Goal: Leave review/rating: Share an evaluation or opinion about a product, service, or content

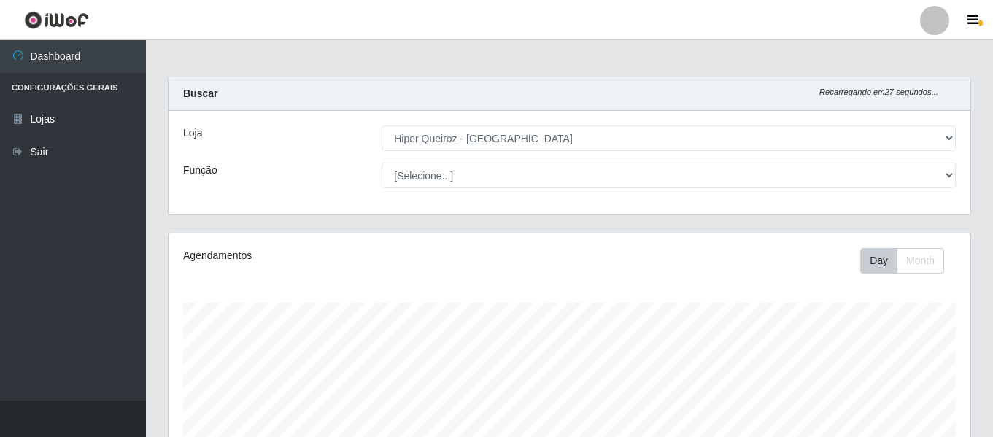
select select "497"
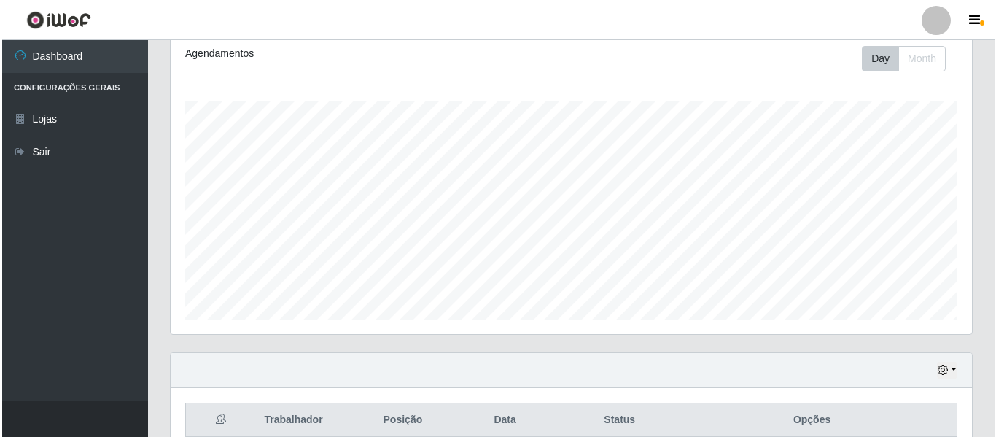
scroll to position [275, 0]
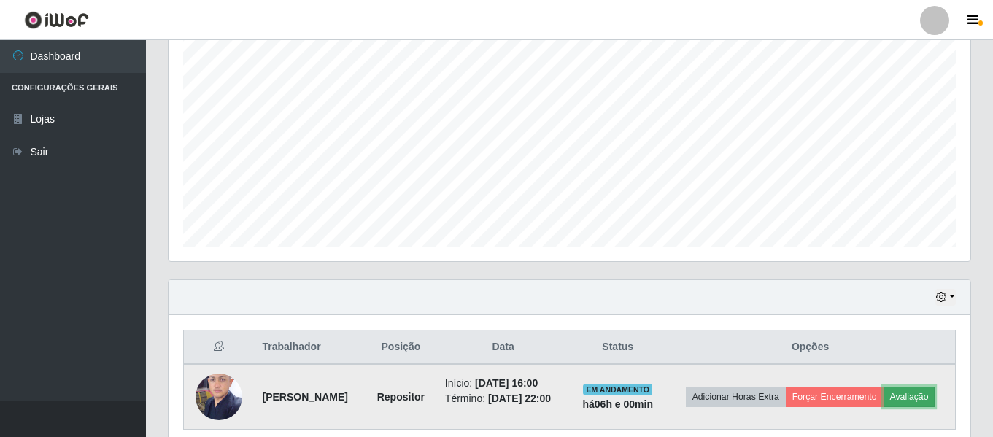
click at [883, 407] on button "Avaliação" at bounding box center [909, 397] width 52 height 20
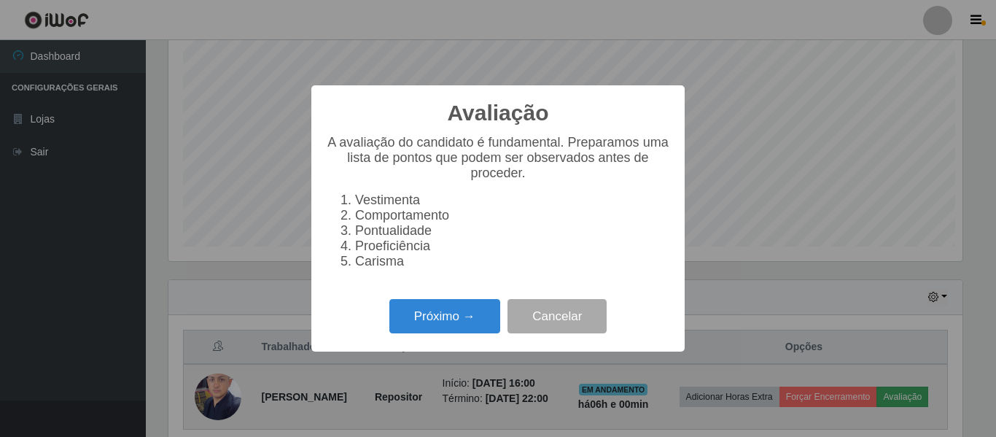
scroll to position [303, 794]
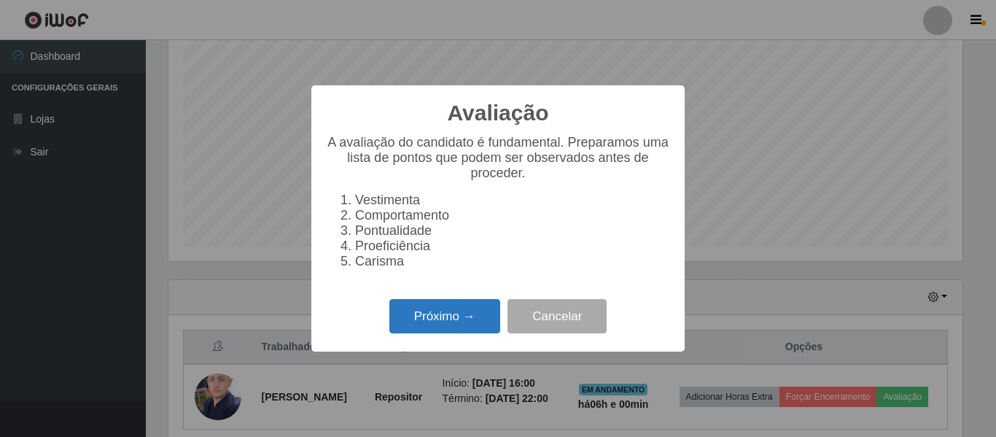
click at [459, 320] on button "Próximo →" at bounding box center [444, 316] width 111 height 34
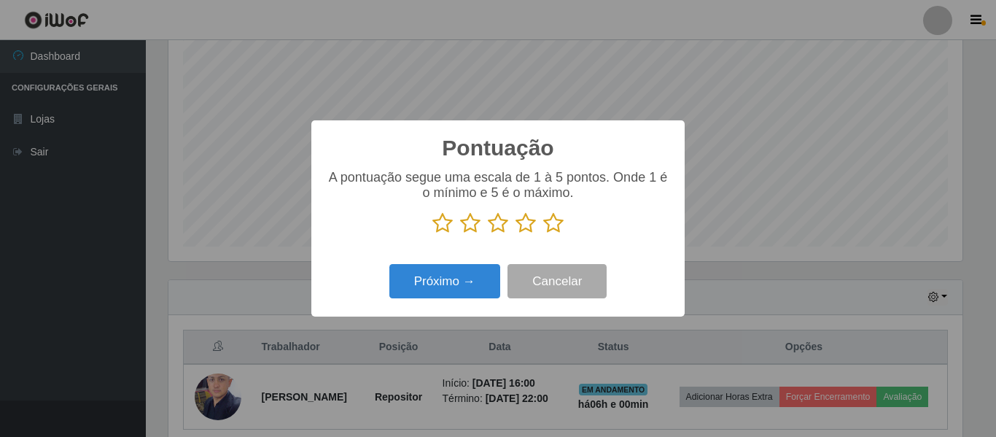
click at [443, 223] on icon at bounding box center [442, 223] width 20 height 22
click at [432, 234] on input "radio" at bounding box center [432, 234] width 0 height 0
click at [466, 230] on icon at bounding box center [470, 223] width 20 height 22
click at [460, 234] on input "radio" at bounding box center [460, 234] width 0 height 0
click at [488, 230] on p at bounding box center [498, 223] width 344 height 22
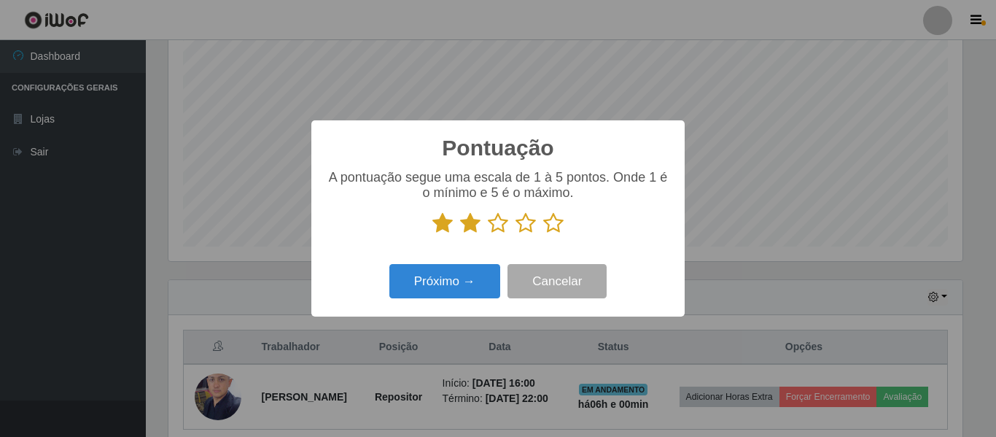
click at [502, 234] on icon at bounding box center [498, 223] width 20 height 22
click at [488, 234] on input "radio" at bounding box center [488, 234] width 0 height 0
click at [527, 231] on icon at bounding box center [526, 223] width 20 height 22
click at [516, 234] on input "radio" at bounding box center [516, 234] width 0 height 0
click at [446, 287] on button "Próximo →" at bounding box center [444, 281] width 111 height 34
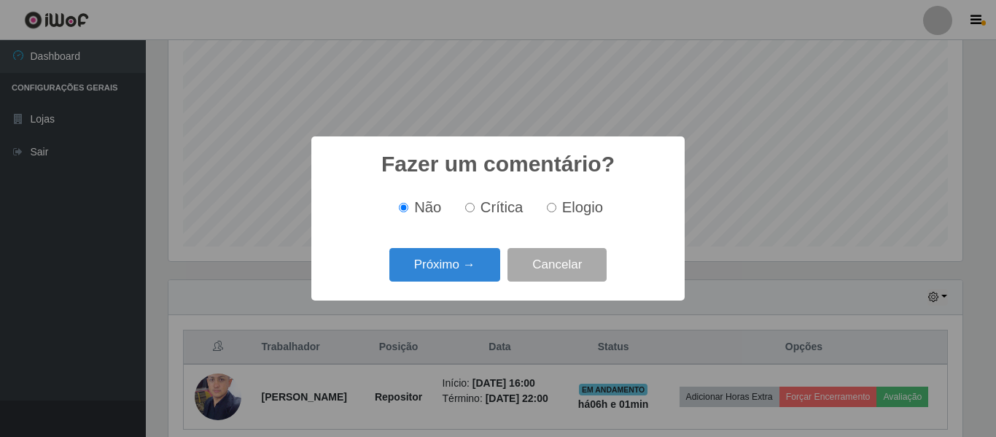
click at [551, 210] on input "Elogio" at bounding box center [551, 207] width 9 height 9
radio input "true"
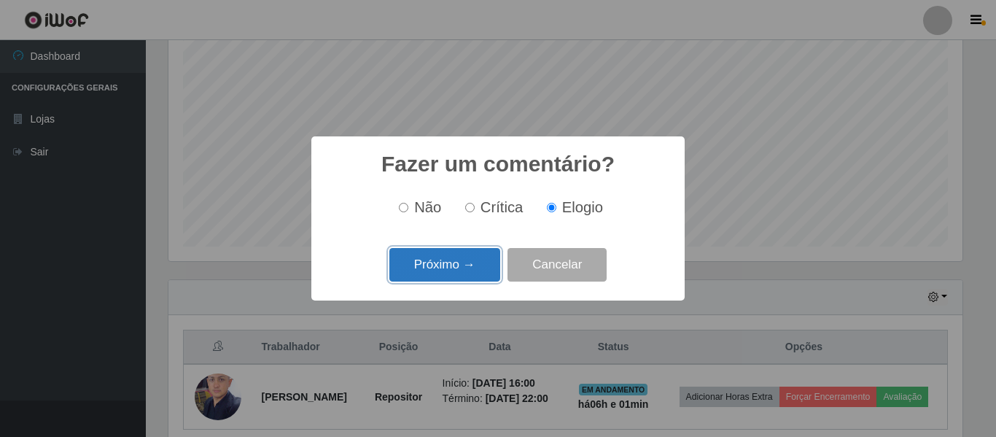
click at [475, 268] on button "Próximo →" at bounding box center [444, 265] width 111 height 34
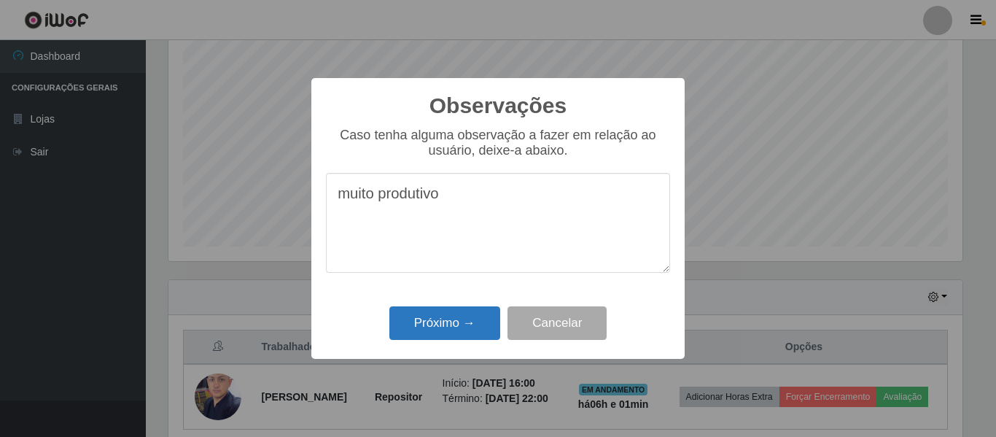
type textarea "muito produtivo"
click at [456, 330] on button "Próximo →" at bounding box center [444, 323] width 111 height 34
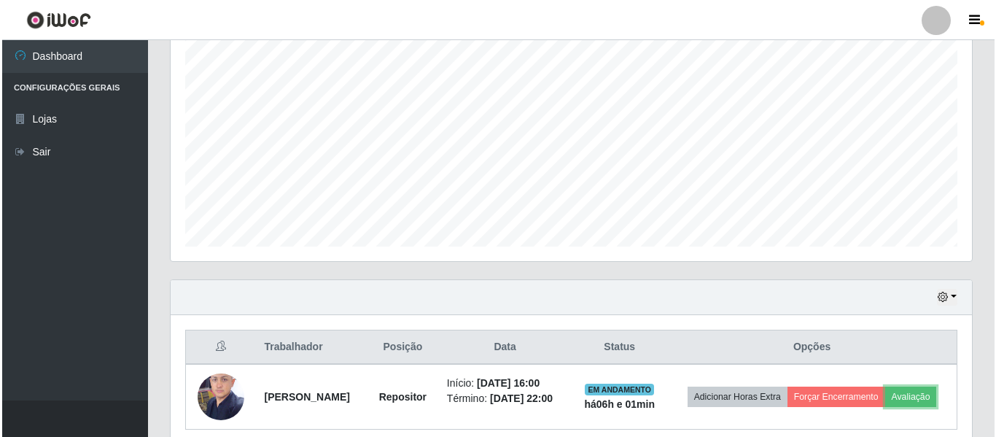
scroll to position [348, 0]
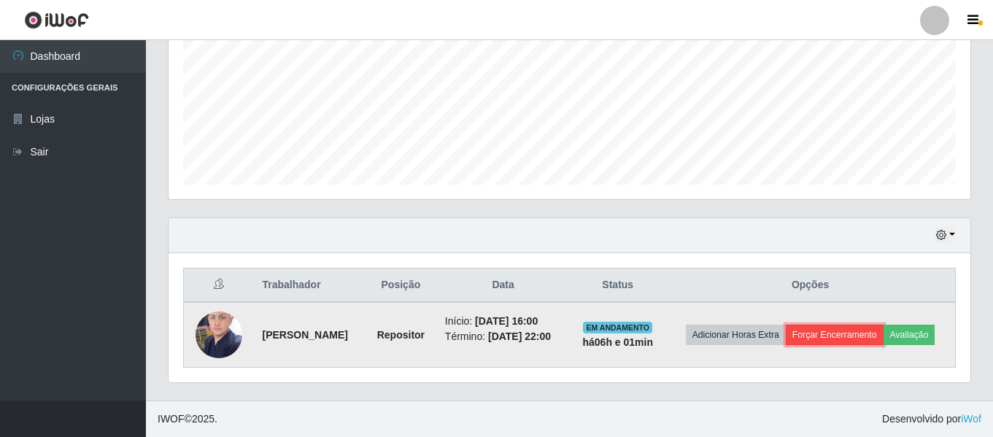
click at [848, 325] on button "Forçar Encerramento" at bounding box center [834, 335] width 98 height 20
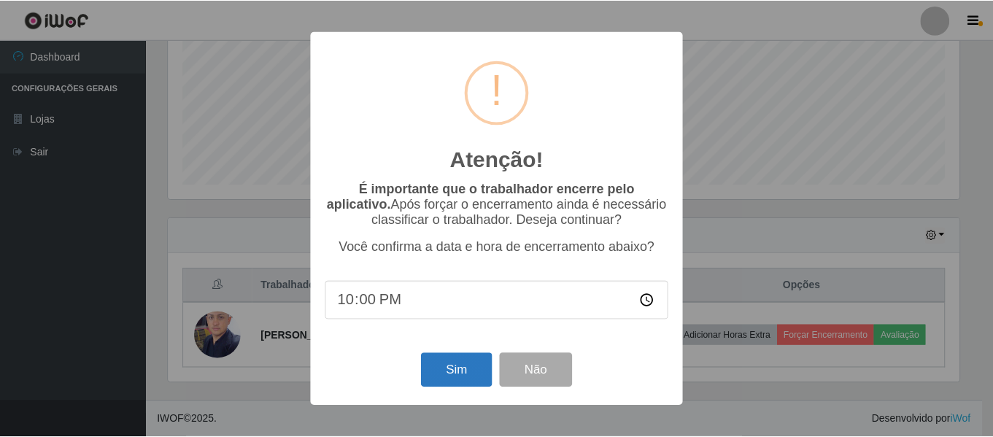
scroll to position [337, 0]
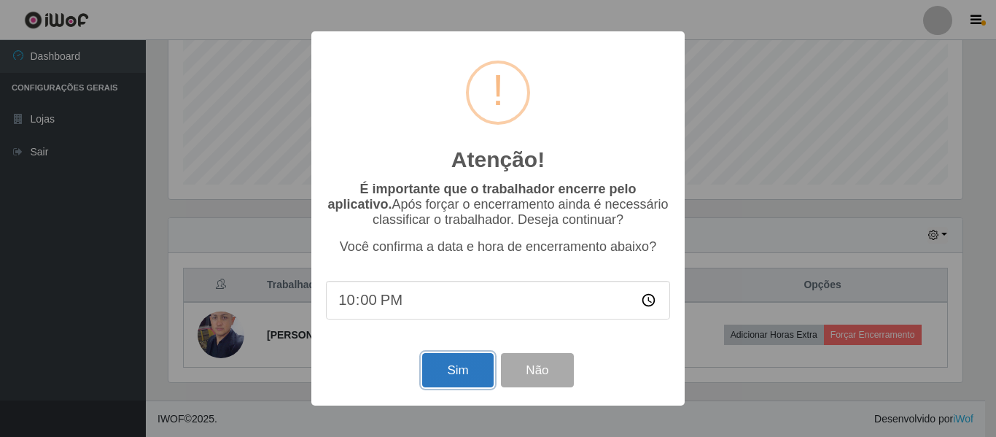
click at [479, 381] on button "Sim" at bounding box center [457, 370] width 71 height 34
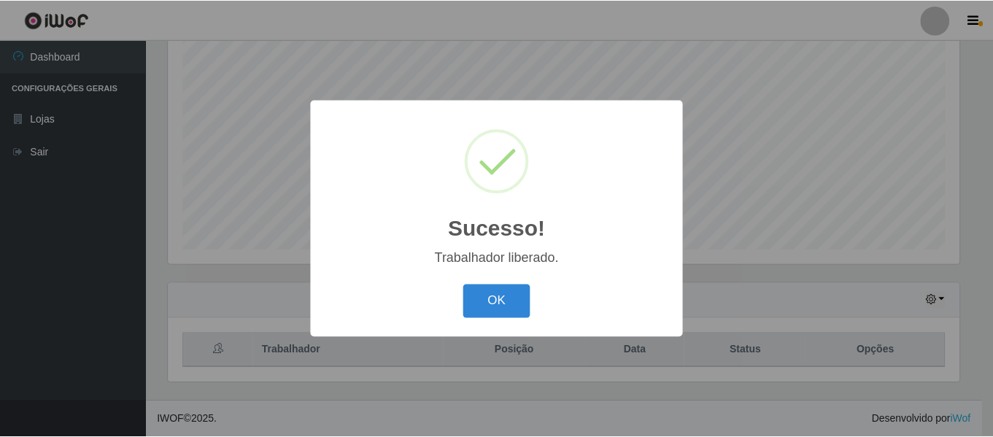
scroll to position [303, 794]
click at [509, 307] on button "OK" at bounding box center [499, 301] width 68 height 34
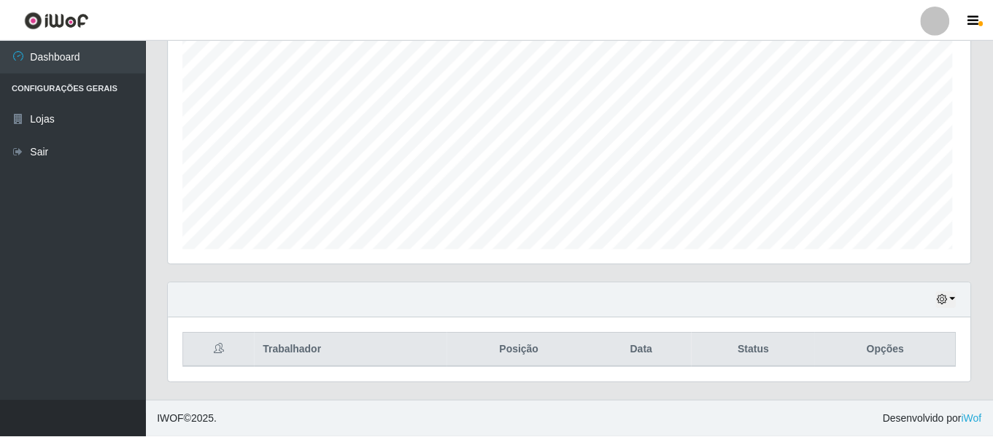
scroll to position [303, 801]
